Goal: Task Accomplishment & Management: Manage account settings

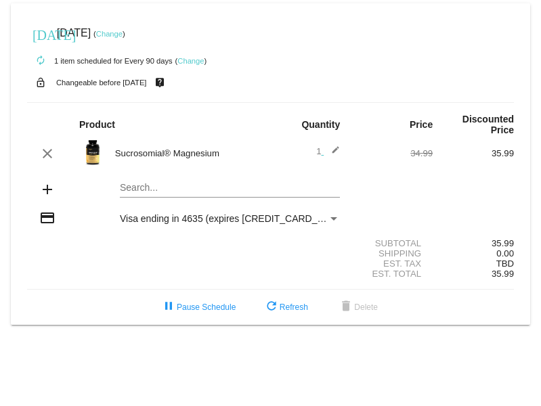
click at [336, 216] on div "Payment Method" at bounding box center [334, 218] width 12 height 11
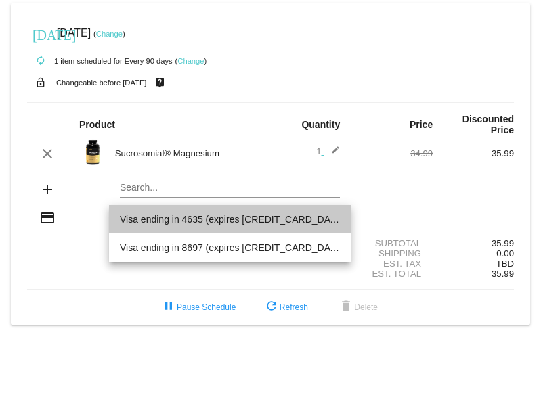
click at [336, 216] on span "Visa ending in 4635 (expires [CREDIT_CARD_DATA])" at bounding box center [230, 219] width 220 height 28
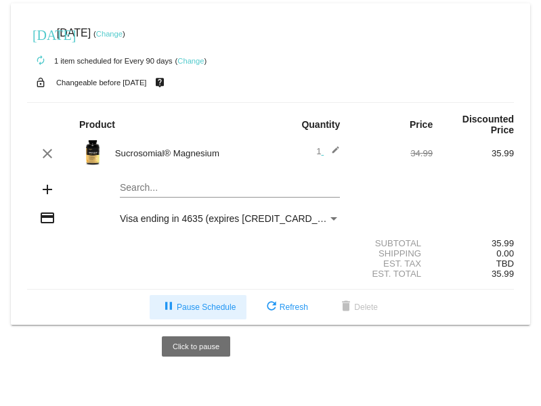
click at [213, 305] on span "pause Pause Schedule" at bounding box center [198, 307] width 75 height 9
